Goal: Task Accomplishment & Management: Use online tool/utility

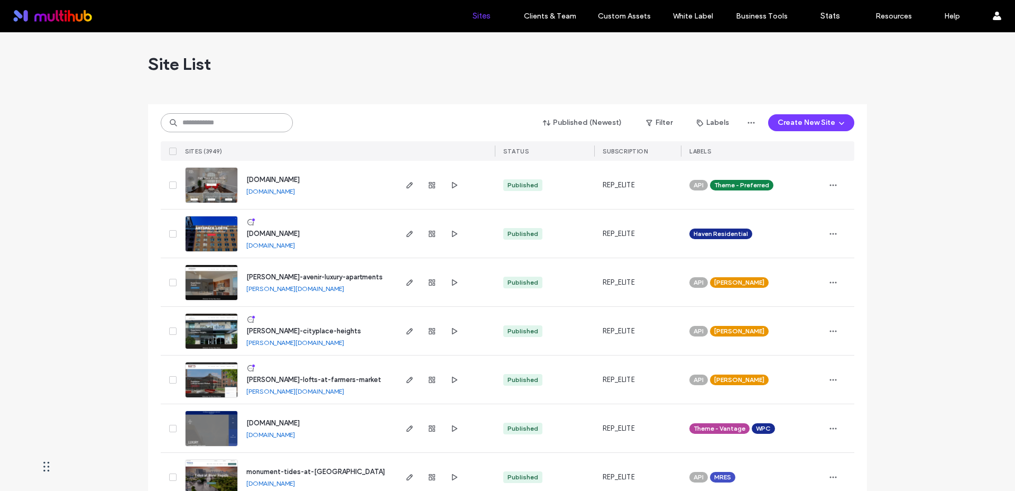
click at [248, 123] on input at bounding box center [227, 122] width 132 height 19
click at [406, 182] on icon "button" at bounding box center [410, 185] width 8 height 8
click at [198, 123] on input at bounding box center [227, 122] width 132 height 19
type input "********"
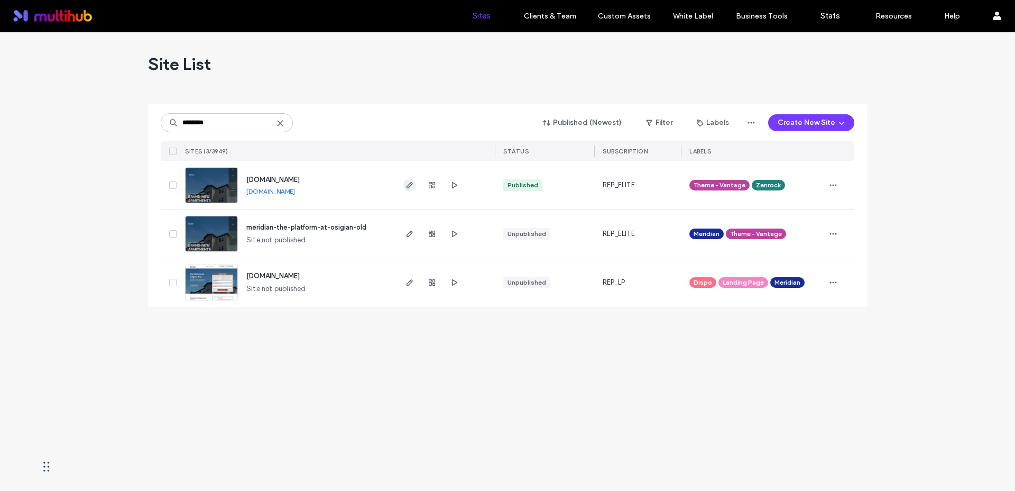
click at [406, 188] on icon "button" at bounding box center [410, 185] width 8 height 8
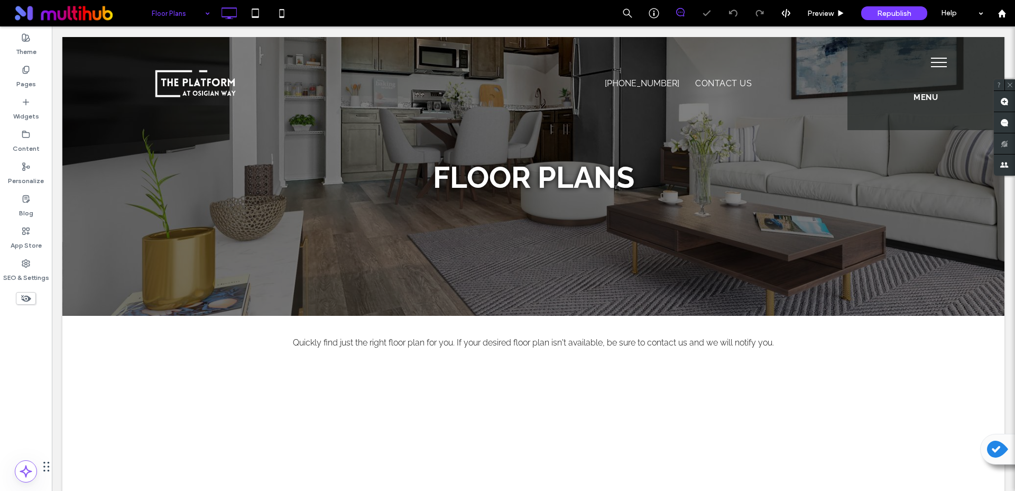
scroll to position [177, 0]
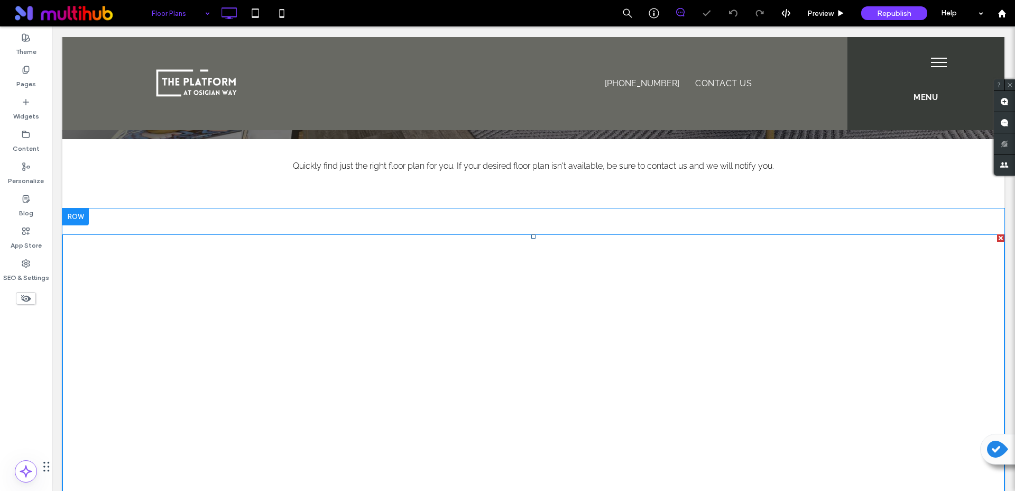
click at [411, 294] on span at bounding box center [533, 368] width 942 height 269
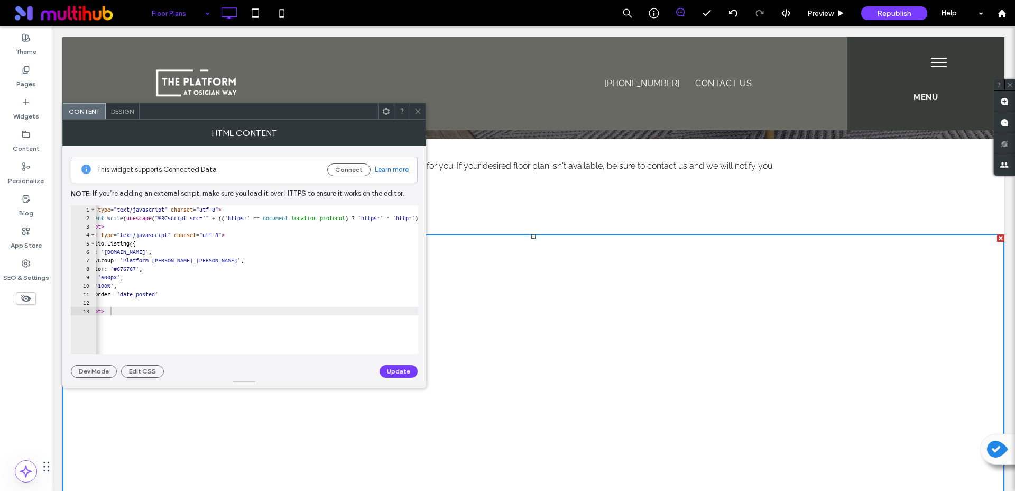
scroll to position [0, 0]
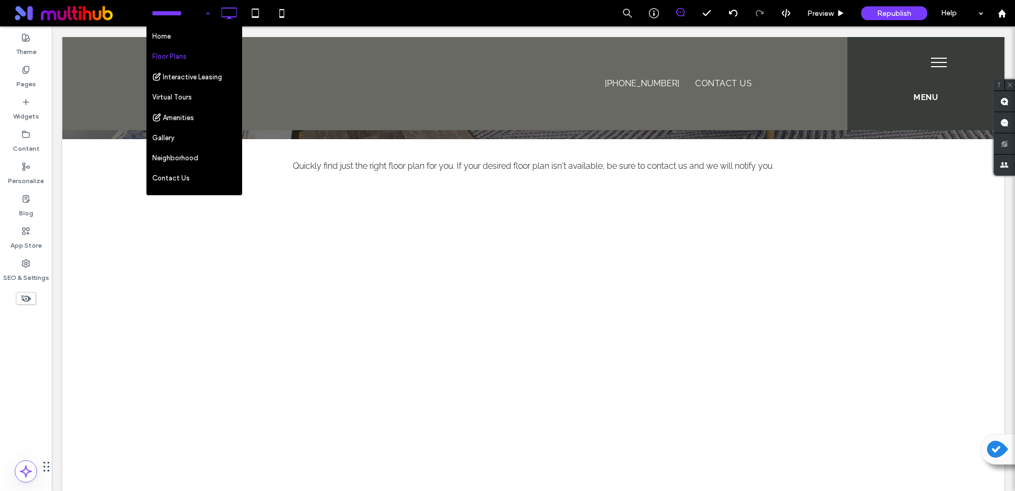
click at [201, 12] on div "Home Floor Plans Interactive Leasing Virtual Tours Amenities Gallery Neighborho…" at bounding box center [181, 13] width 69 height 26
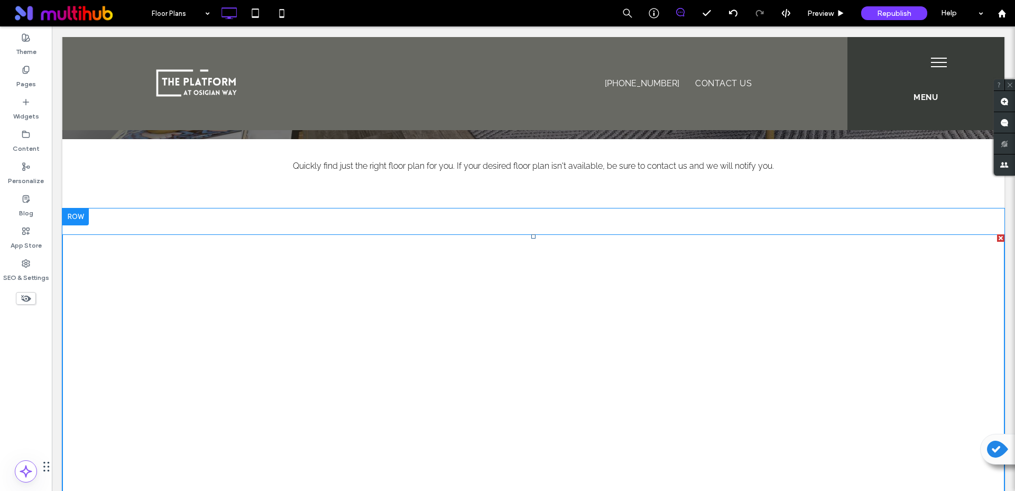
click at [376, 308] on span at bounding box center [533, 368] width 942 height 269
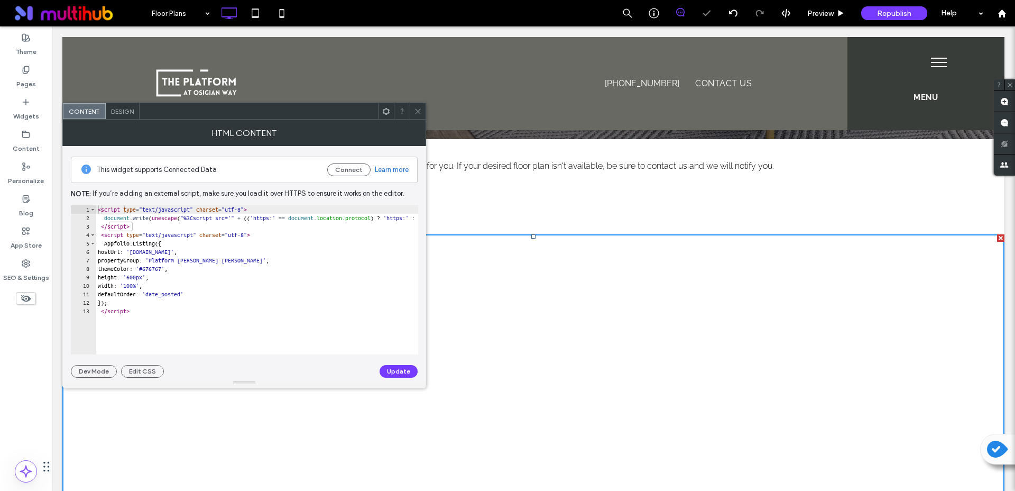
click at [167, 312] on div "< script type = "text/javascript" charset = "utf-8" > document . write ( unesca…" at bounding box center [483, 284] width 774 height 158
type textarea "**********"
